Goal: Task Accomplishment & Management: Use online tool/utility

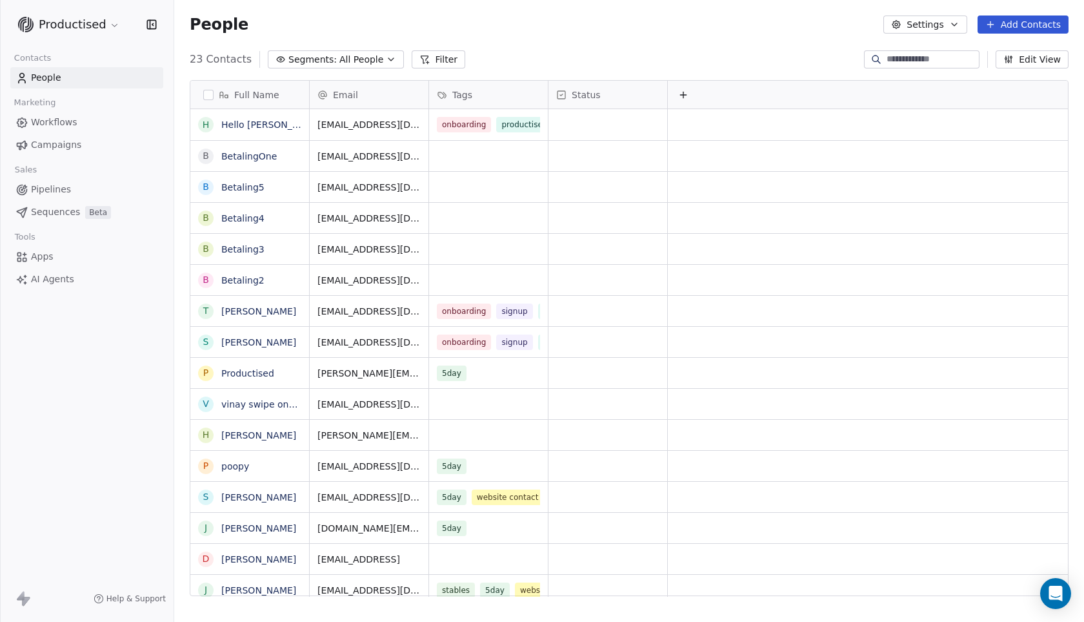
scroll to position [538, 900]
click at [50, 117] on span "Workflows" at bounding box center [54, 123] width 46 height 14
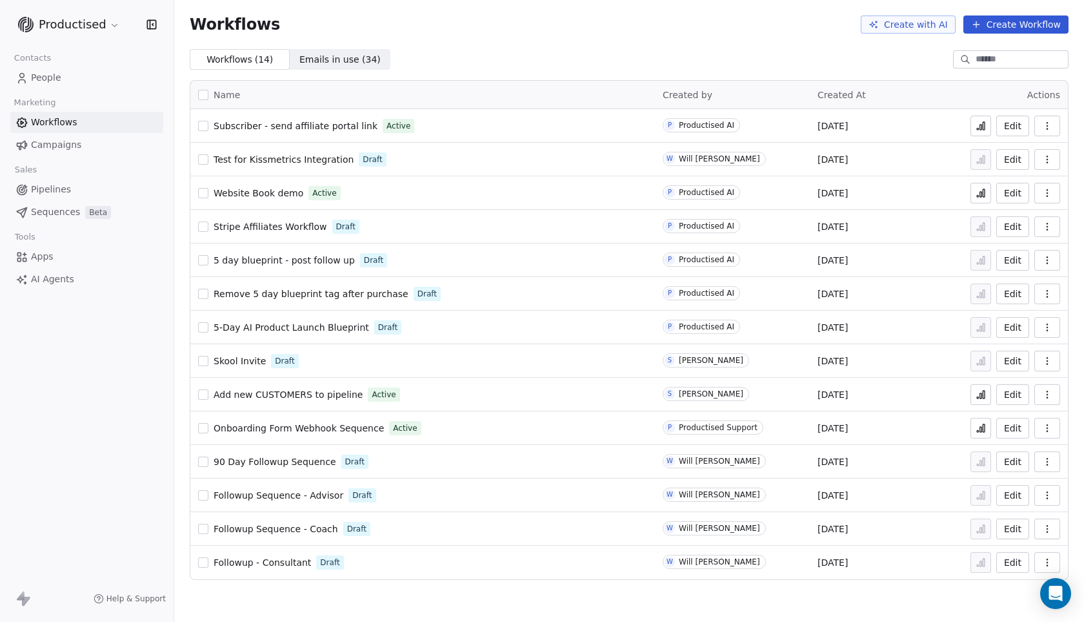
click at [1019, 27] on button "Create Workflow" at bounding box center [1016, 24] width 105 height 18
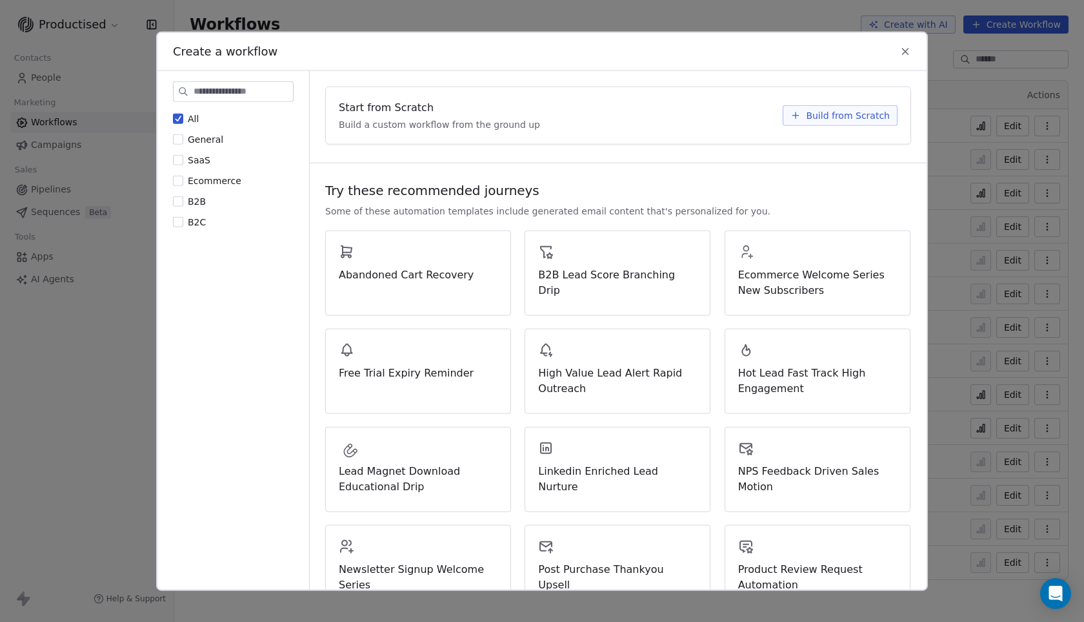
click at [806, 108] on span "Build from Scratch" at bounding box center [848, 114] width 84 height 13
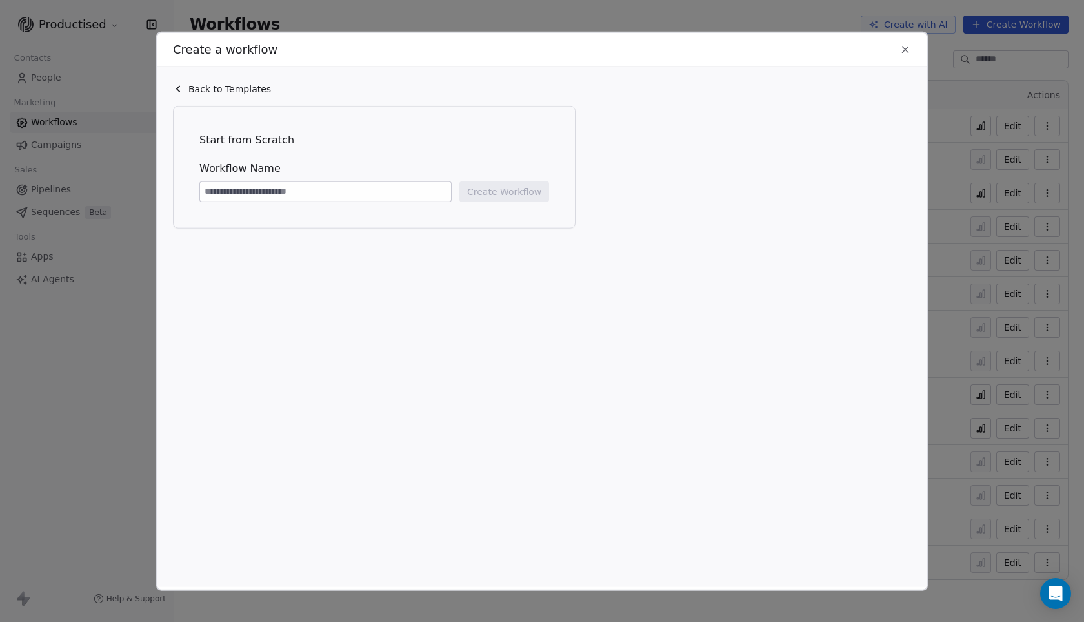
click at [249, 191] on input at bounding box center [325, 190] width 251 height 19
click at [234, 202] on div "Start from Scratch Workflow Name Create Workflow" at bounding box center [375, 167] width 376 height 96
click at [238, 199] on input at bounding box center [325, 190] width 251 height 19
type input "**********"
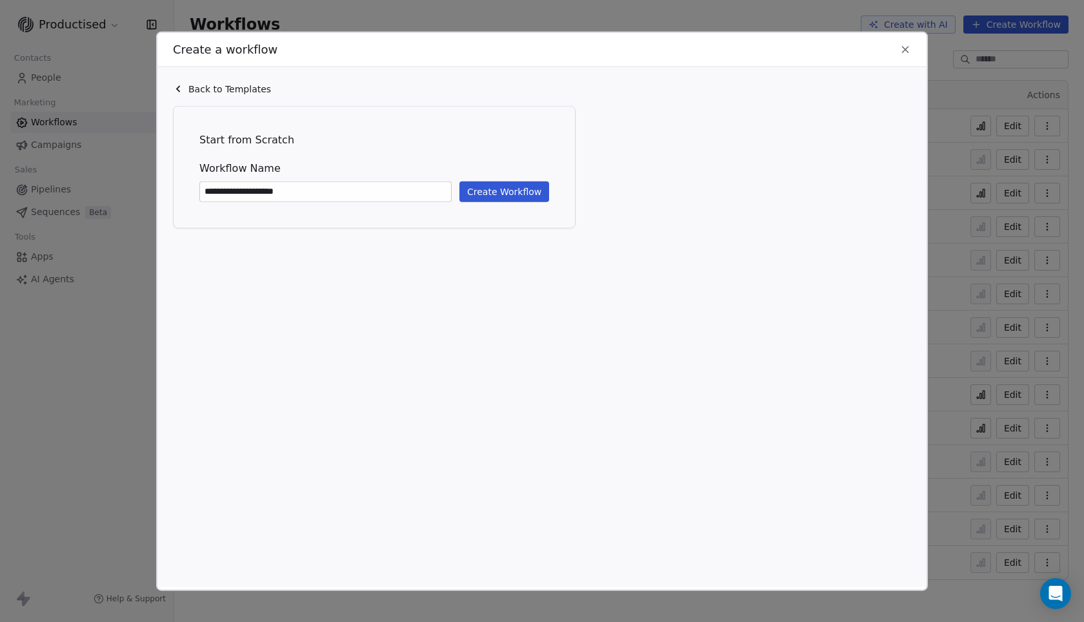
click at [519, 194] on button "Create Workflow" at bounding box center [505, 191] width 90 height 21
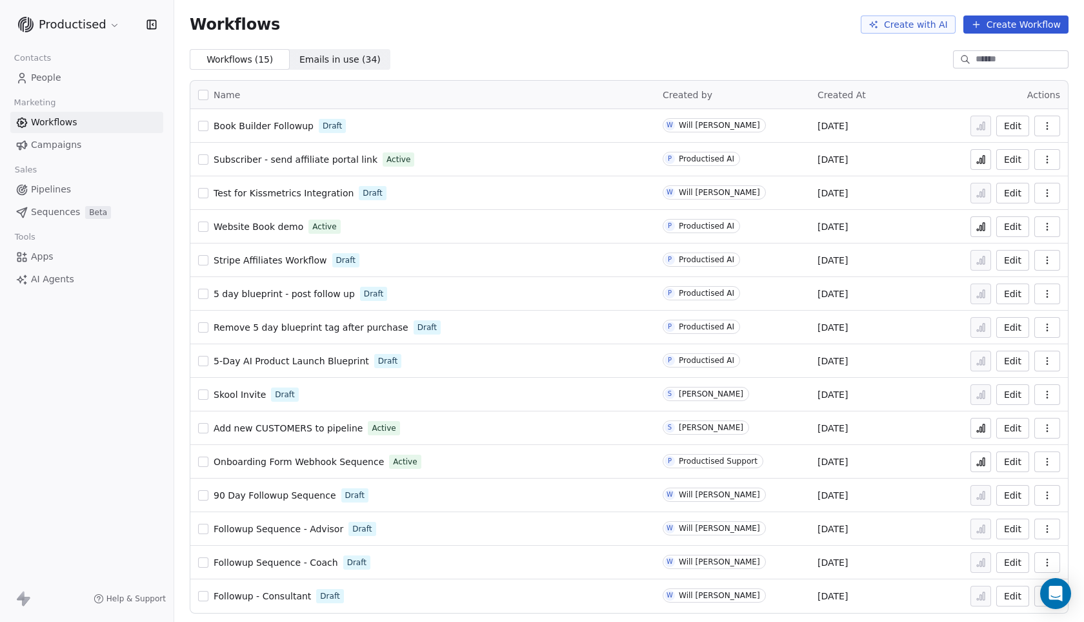
click at [1008, 21] on button "Create Workflow" at bounding box center [1016, 24] width 105 height 18
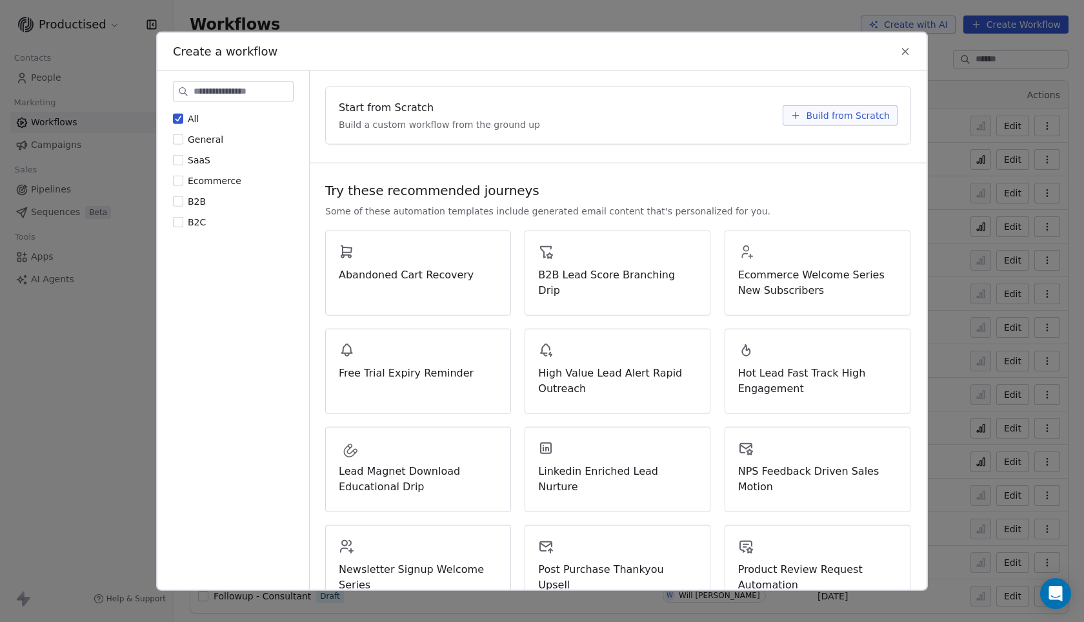
click at [820, 117] on span "Build from Scratch" at bounding box center [848, 114] width 84 height 13
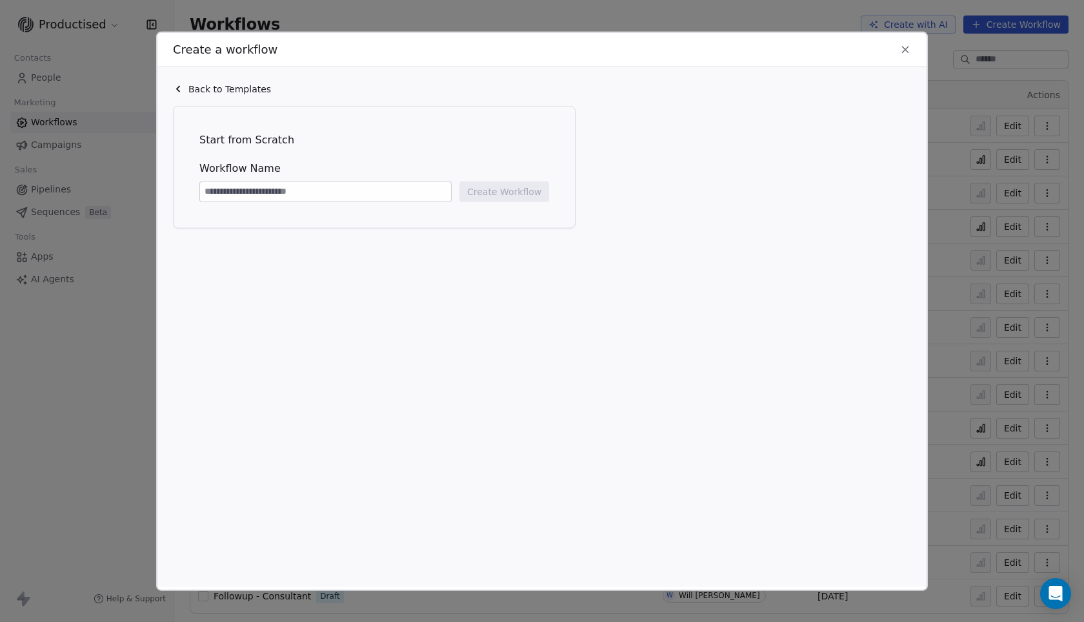
click at [253, 194] on input at bounding box center [325, 190] width 251 height 19
click at [316, 190] on input at bounding box center [325, 190] width 251 height 19
type input "**********"
click at [488, 183] on button "Create Workflow" at bounding box center [505, 191] width 90 height 21
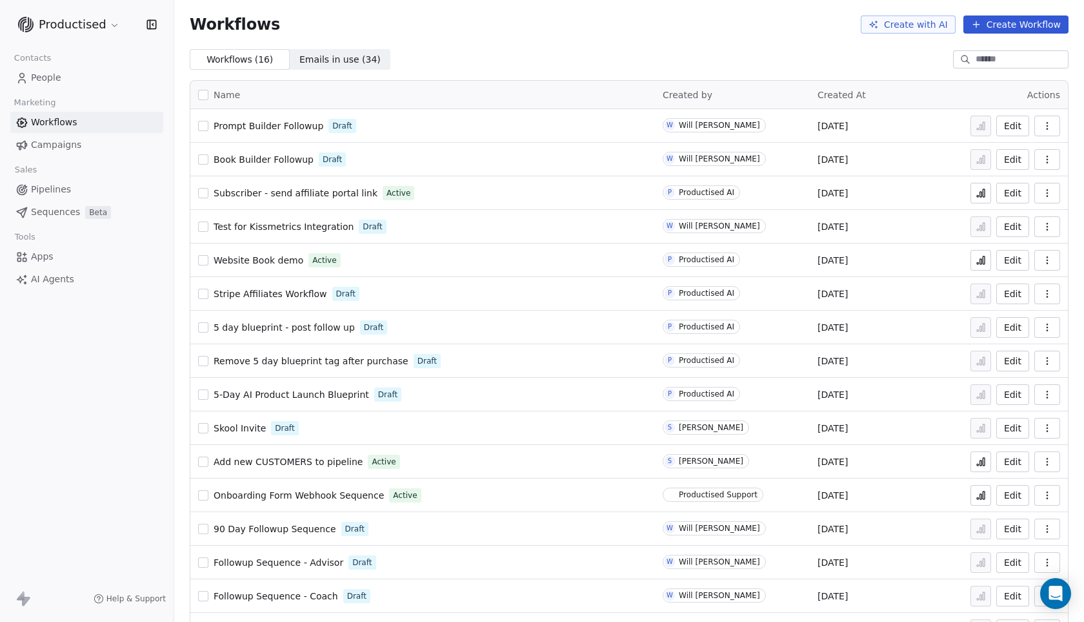
click at [281, 120] on link "Prompt Builder Followup" at bounding box center [269, 125] width 110 height 13
click at [244, 154] on link "Book Builder Followup" at bounding box center [264, 159] width 100 height 13
click at [289, 125] on span "Prompt Builder Followup" at bounding box center [269, 126] width 110 height 10
